Goal: Transaction & Acquisition: Subscribe to service/newsletter

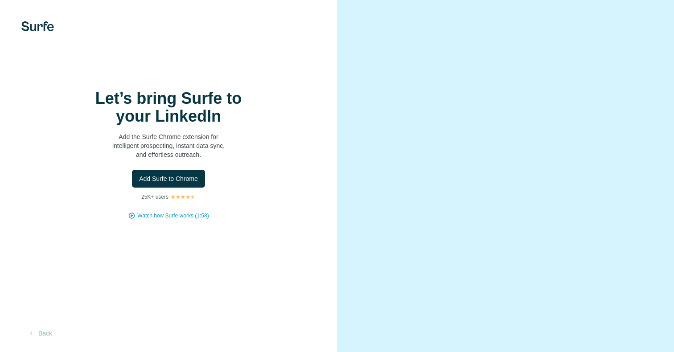
click at [172, 182] on span "Add Surfe to Chrome" at bounding box center [168, 178] width 59 height 9
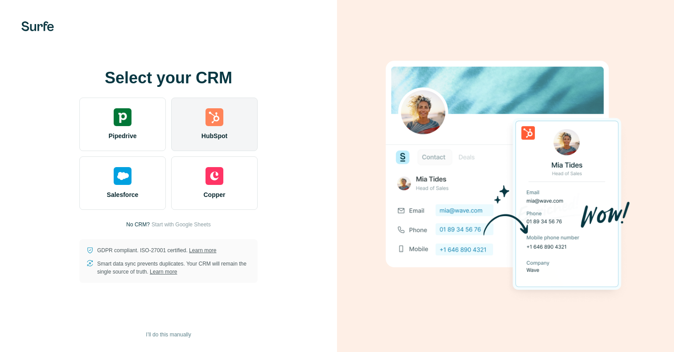
click at [229, 115] on div "HubSpot" at bounding box center [214, 124] width 86 height 53
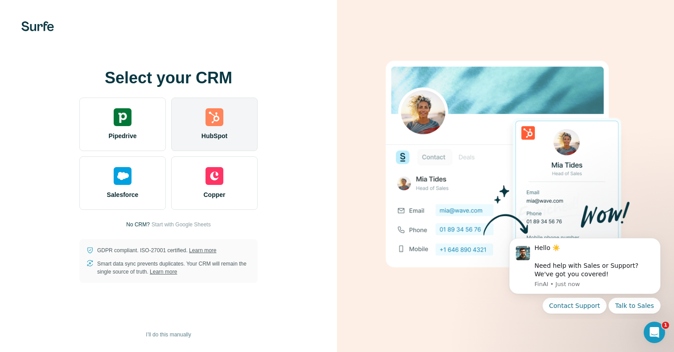
click at [226, 106] on div "HubSpot" at bounding box center [214, 124] width 86 height 53
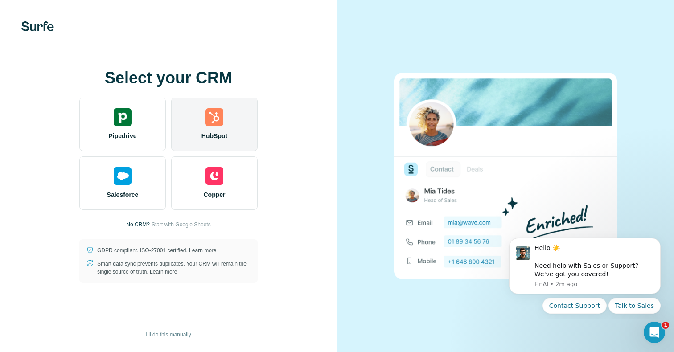
click at [245, 112] on div "HubSpot" at bounding box center [214, 124] width 86 height 53
